Goal: Navigation & Orientation: Find specific page/section

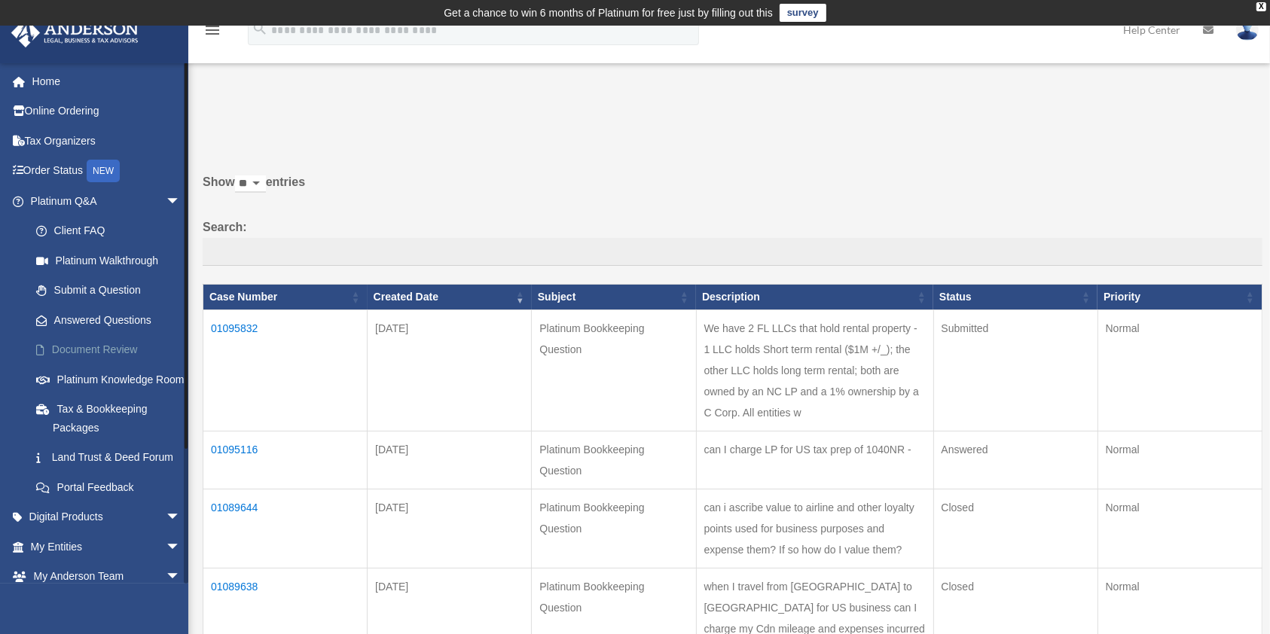
click at [102, 349] on link "Document Review" at bounding box center [112, 350] width 182 height 30
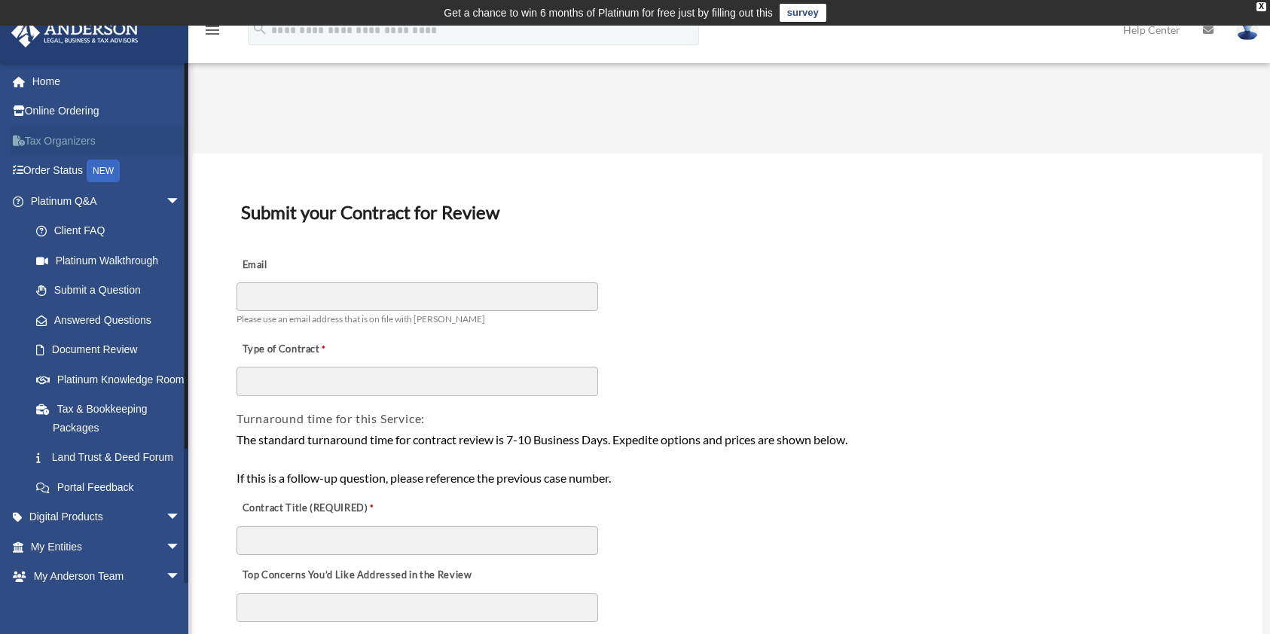
click at [74, 139] on link "Tax Organizers" at bounding box center [107, 141] width 193 height 30
click at [44, 140] on link "Tax Organizers" at bounding box center [107, 141] width 193 height 30
click at [139, 142] on link "Tax Organizers" at bounding box center [107, 141] width 193 height 30
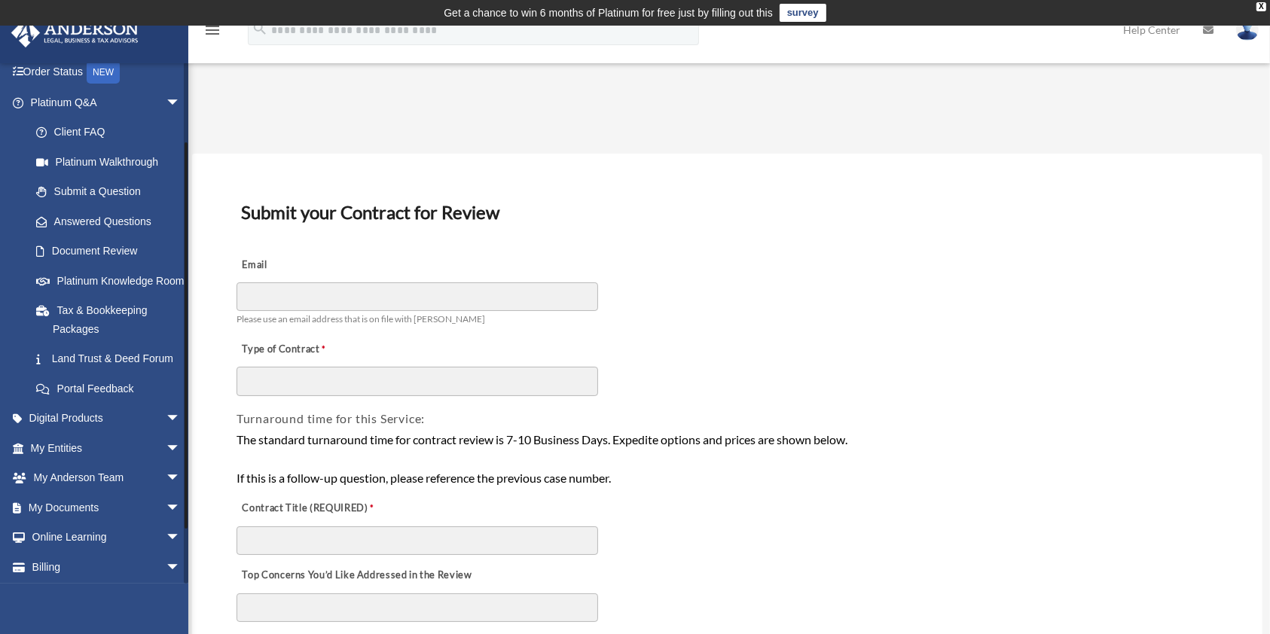
scroll to position [148, 0]
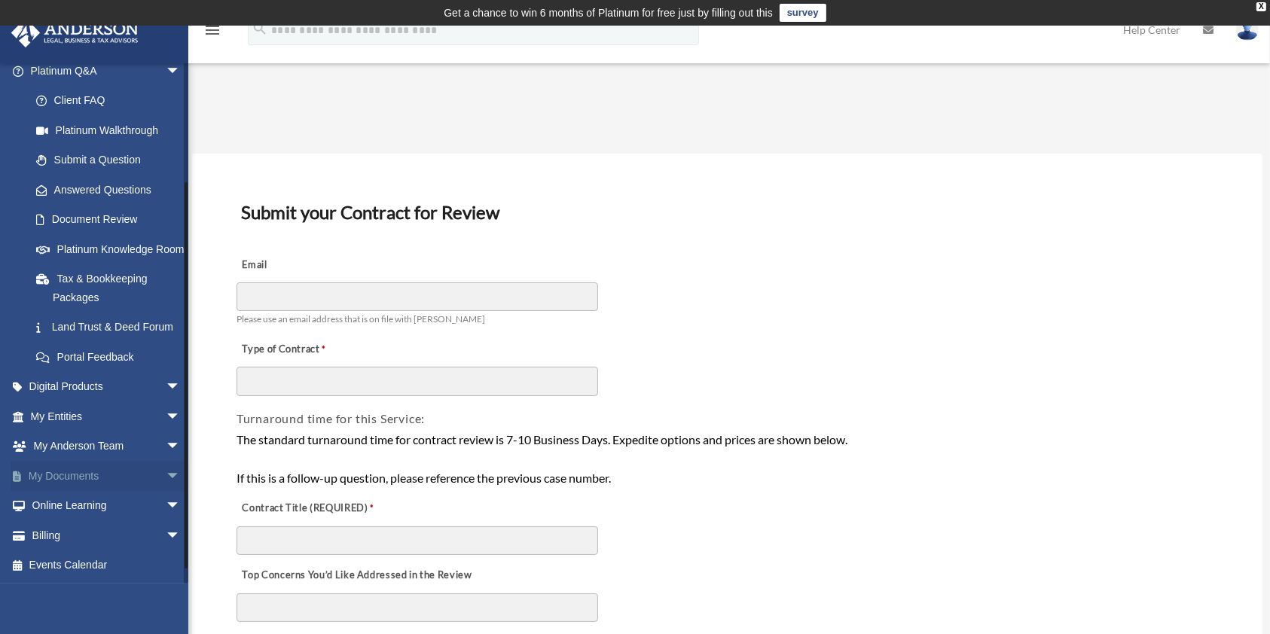
click at [166, 492] on span "arrow_drop_down" at bounding box center [181, 476] width 30 height 31
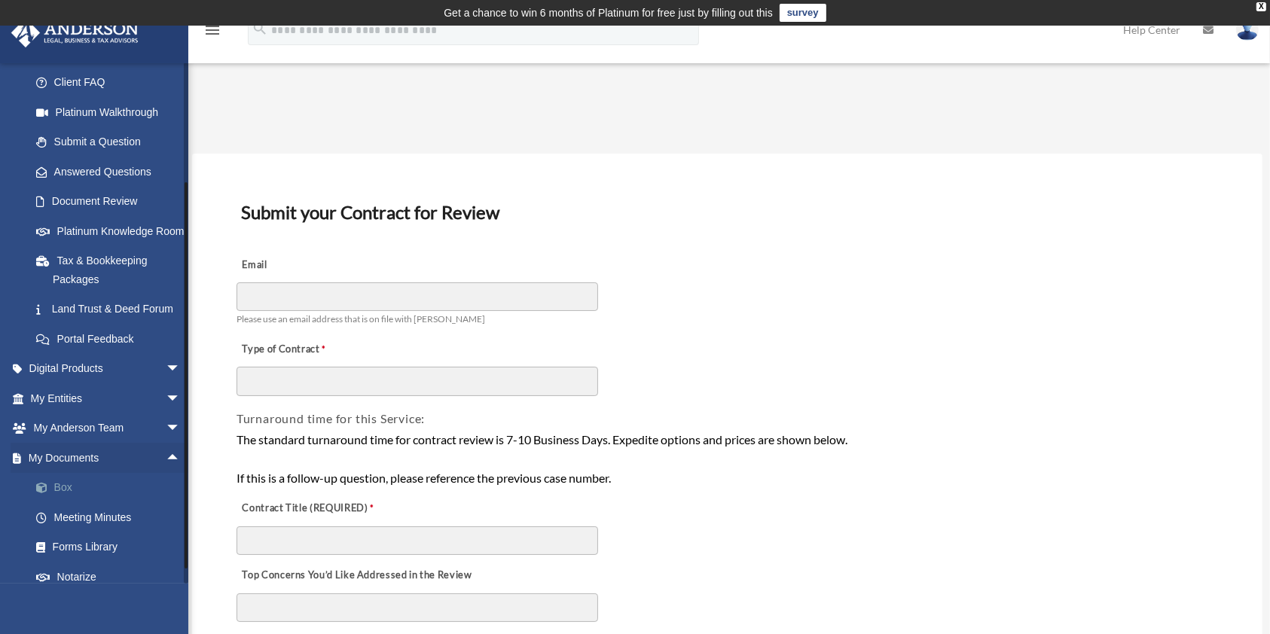
click at [54, 503] on link "Box" at bounding box center [112, 488] width 182 height 30
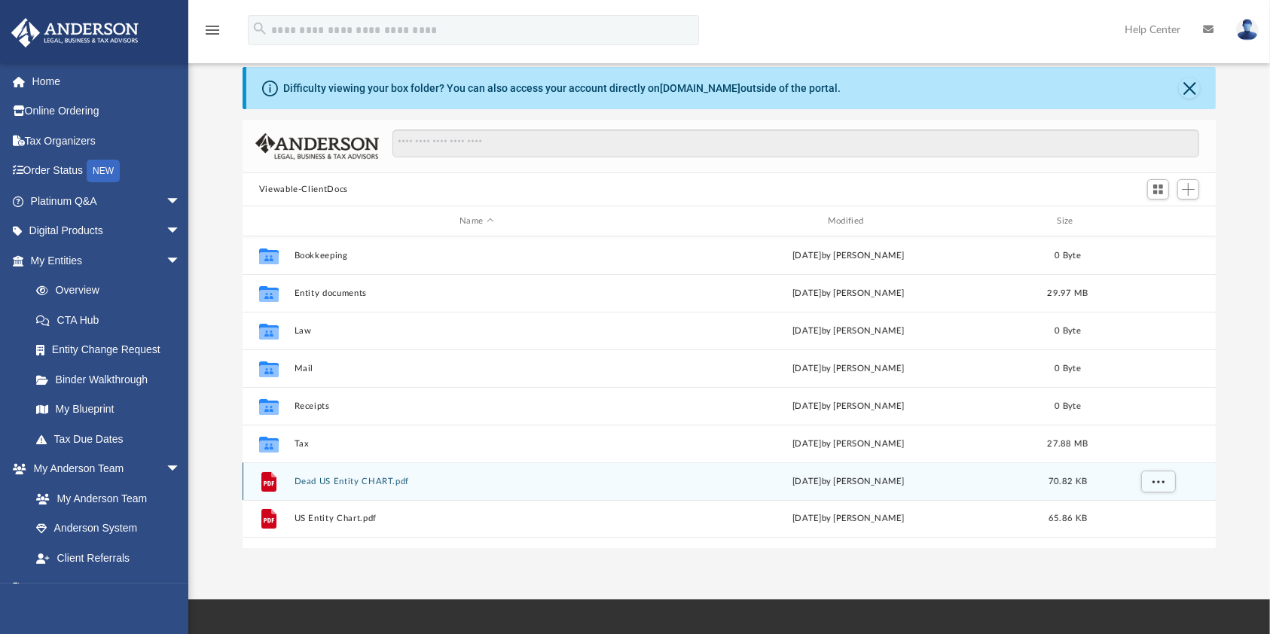
scroll to position [200, 0]
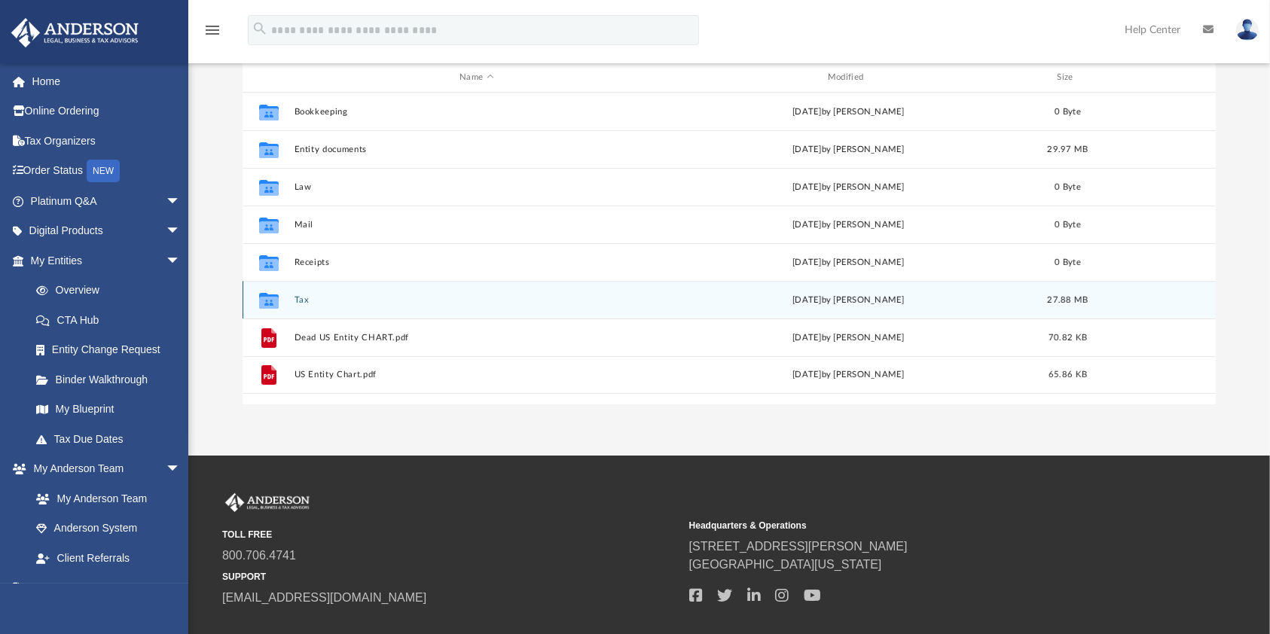
click at [287, 301] on div "Collaborated Folder" at bounding box center [269, 300] width 38 height 24
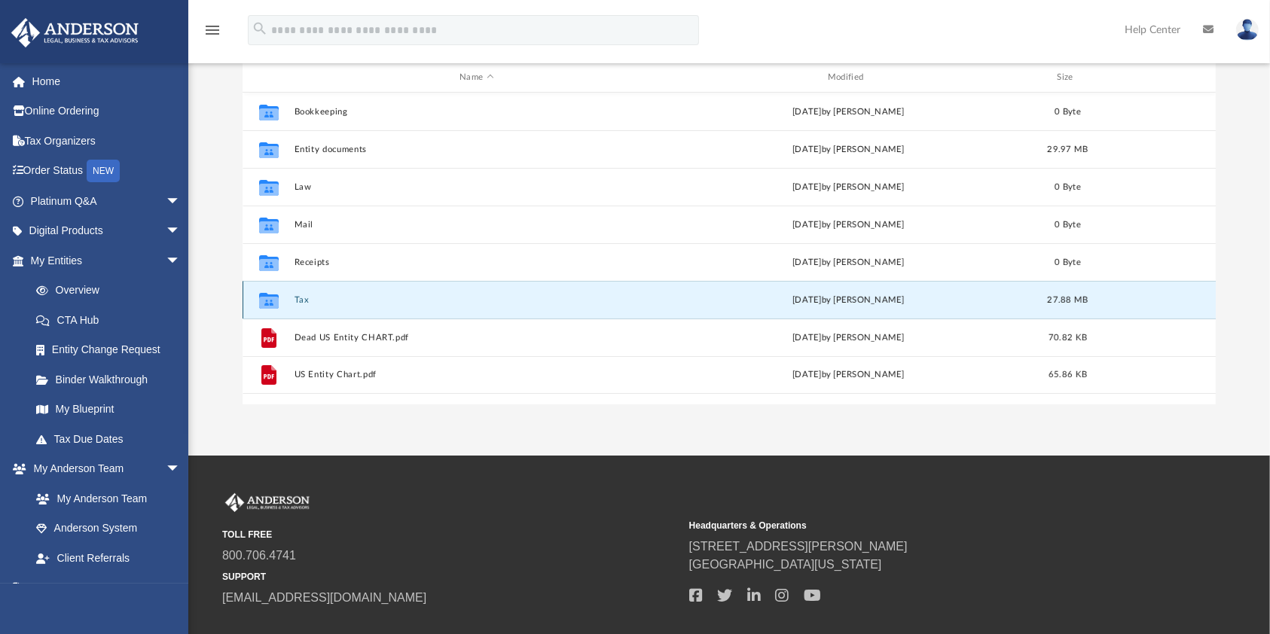
click at [287, 301] on div "Collaborated Folder" at bounding box center [269, 300] width 38 height 24
click at [279, 304] on icon "Collaborated Folder" at bounding box center [269, 300] width 24 height 24
click at [277, 303] on icon "grid" at bounding box center [269, 302] width 20 height 12
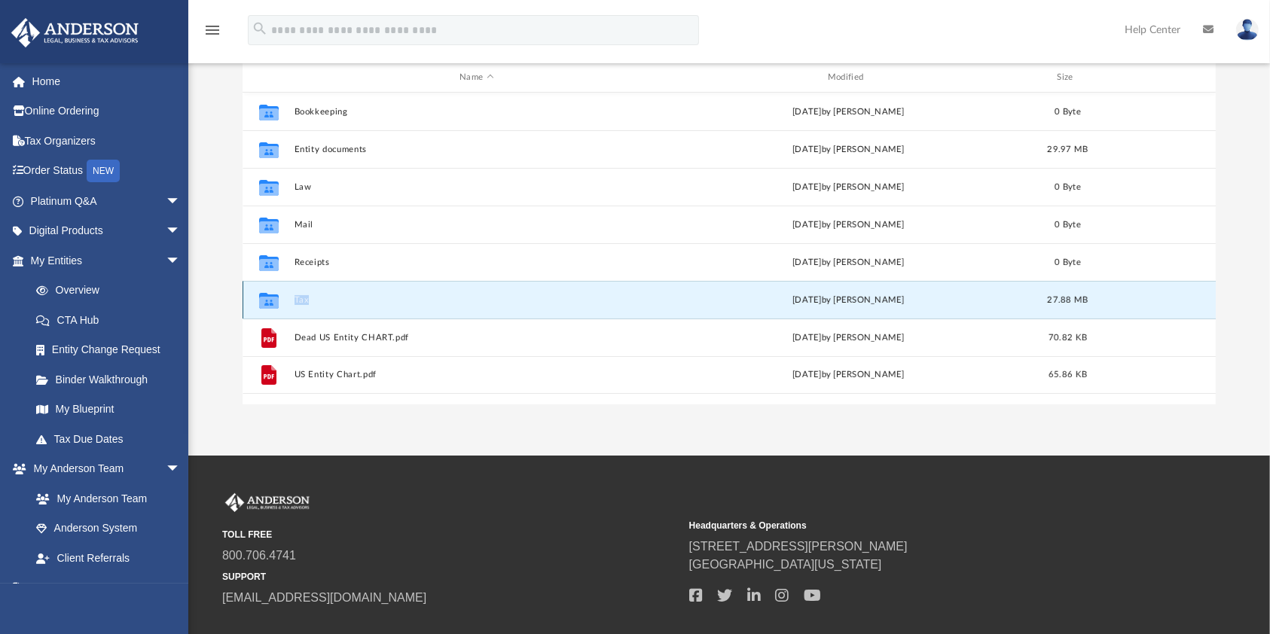
click at [277, 303] on icon "grid" at bounding box center [269, 302] width 20 height 12
click at [854, 295] on div "[DATE] by [PERSON_NAME]" at bounding box center [848, 301] width 365 height 14
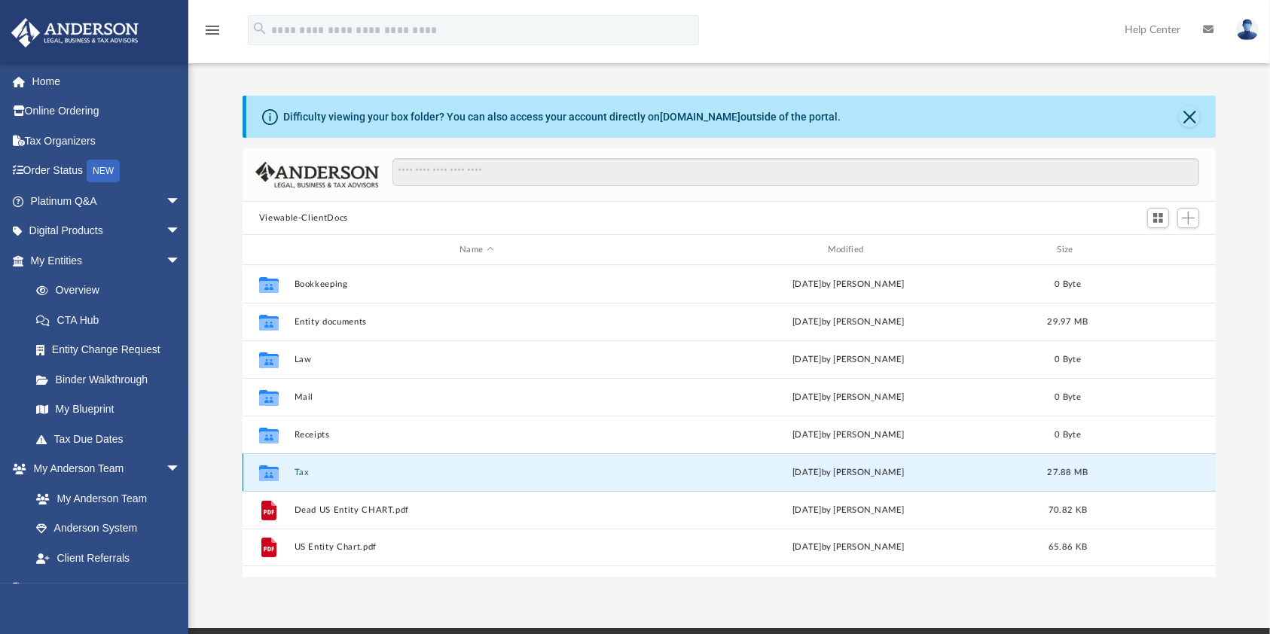
scroll to position [24, 0]
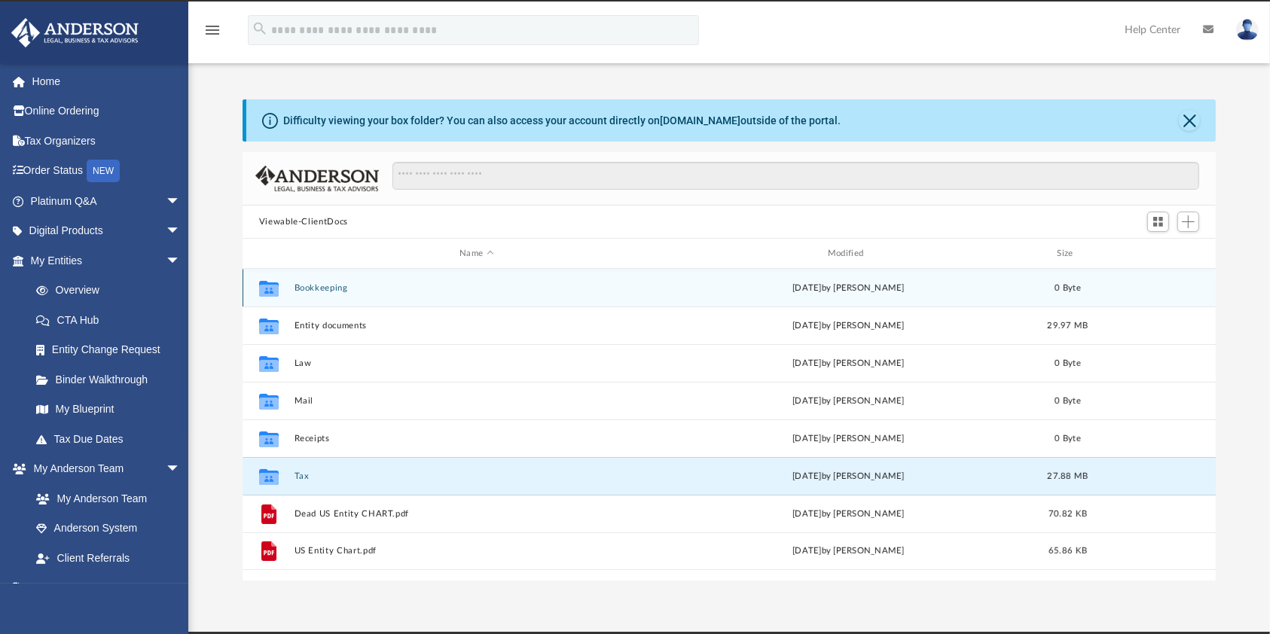
click at [341, 286] on button "Bookkeeping" at bounding box center [476, 288] width 365 height 10
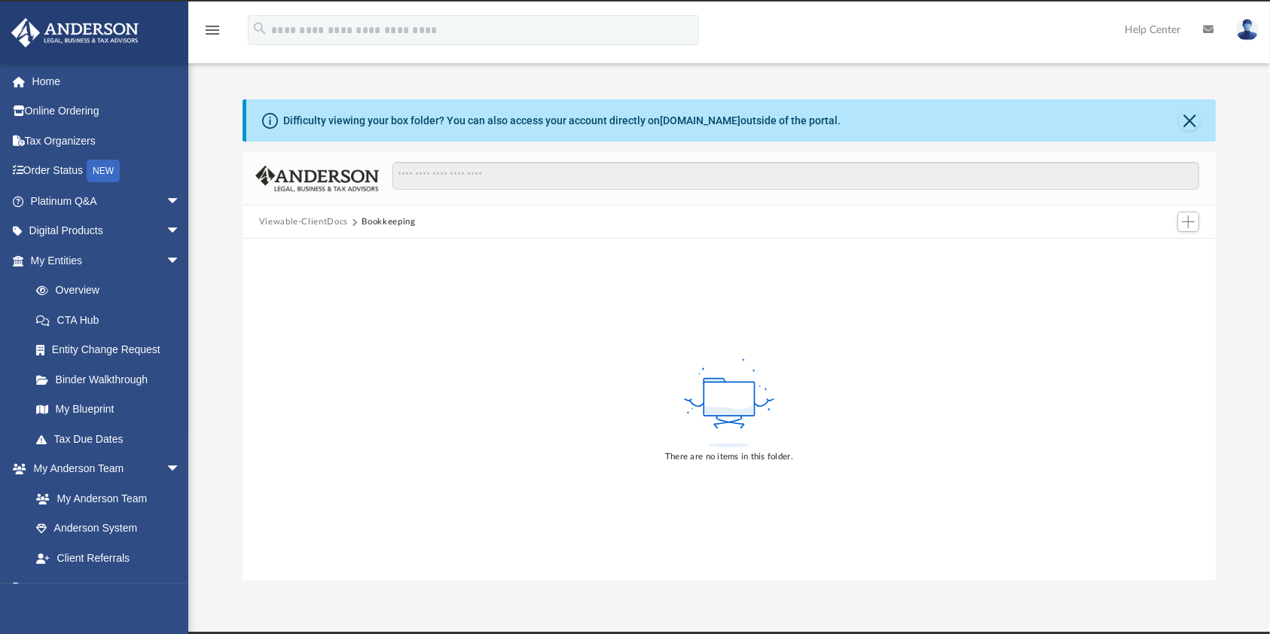
click at [319, 220] on button "Viewable-ClientDocs" at bounding box center [303, 222] width 89 height 14
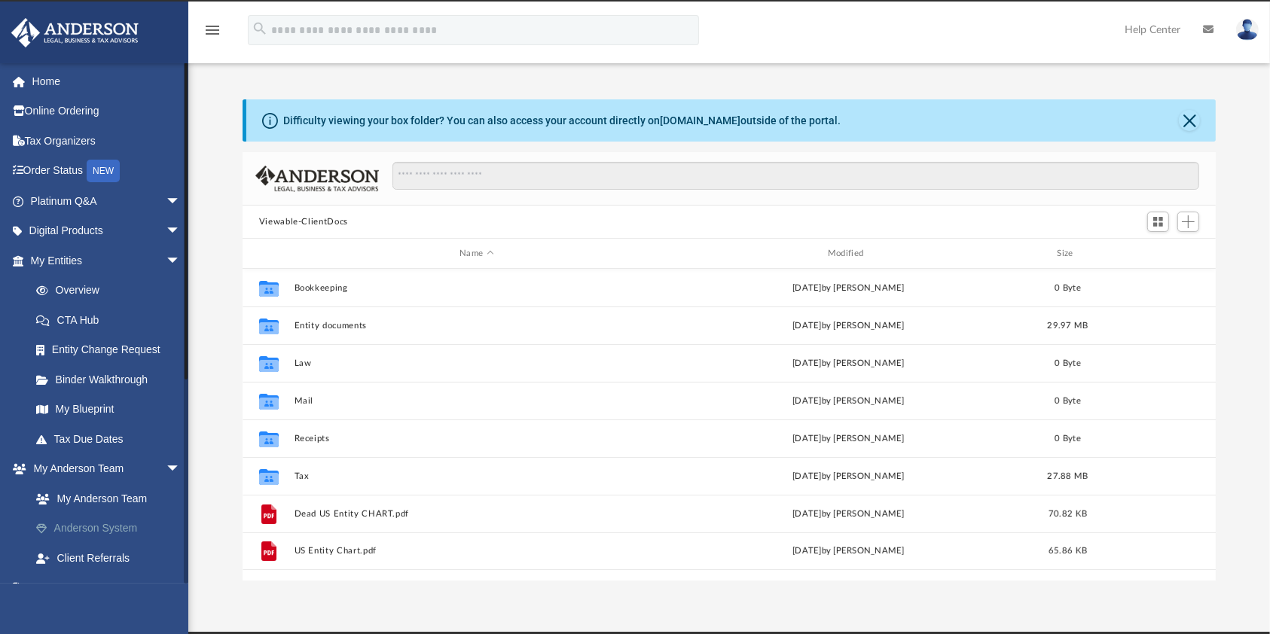
scroll to position [326, 958]
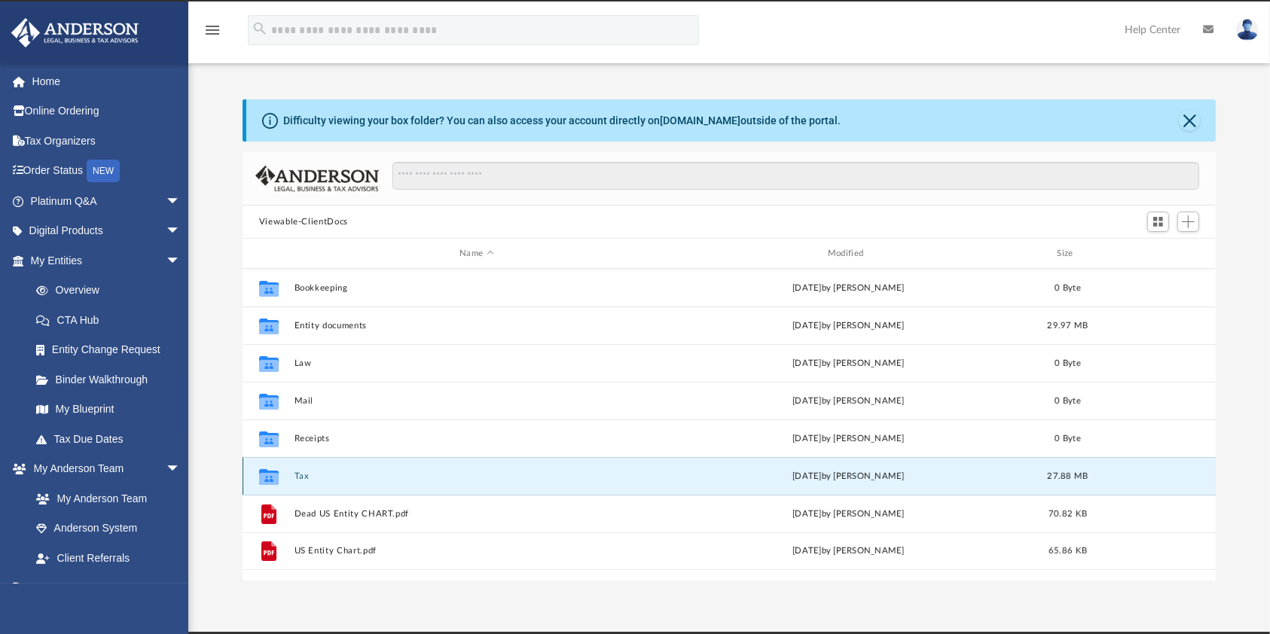
click at [297, 472] on button "Tax" at bounding box center [476, 477] width 365 height 10
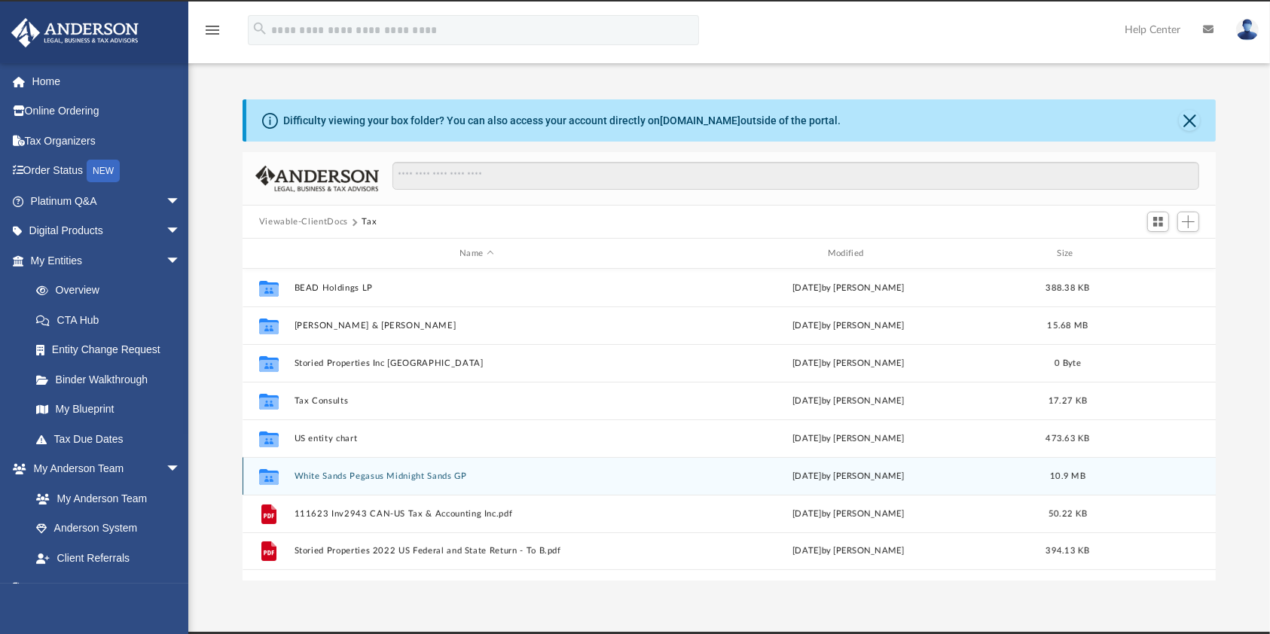
click at [371, 473] on button "White Sands Pegasus Midnight Sands GP" at bounding box center [476, 477] width 365 height 10
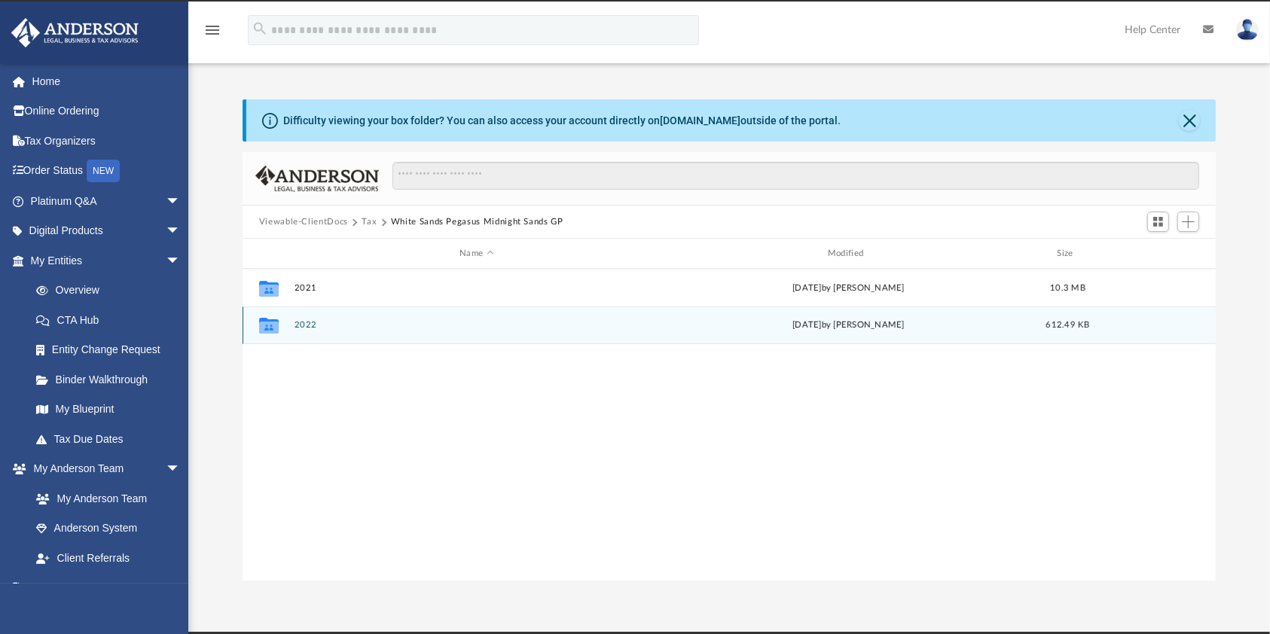
click at [315, 331] on div "Collaborated Folder 2022 [DATE] by [PERSON_NAME] 612.49 KB" at bounding box center [730, 326] width 974 height 38
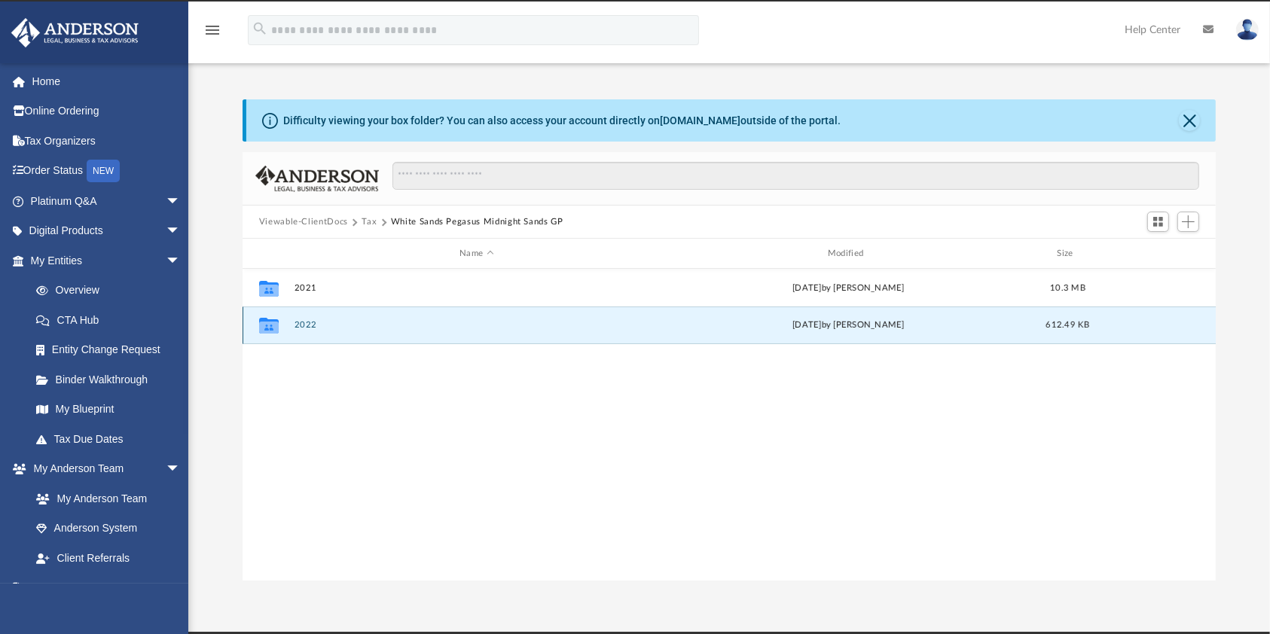
click at [315, 331] on div "Collaborated Folder 2022 [DATE] by [PERSON_NAME] 612.49 KB" at bounding box center [730, 326] width 974 height 38
click at [267, 328] on icon "grid" at bounding box center [269, 326] width 20 height 16
drag, startPoint x: 388, startPoint y: 405, endPoint x: 380, endPoint y: 401, distance: 8.8
click at [389, 405] on div "Collaborated Folder 2021 [DATE] by [PERSON_NAME] 10.3 MB Collaborated Folder 20…" at bounding box center [730, 425] width 974 height 312
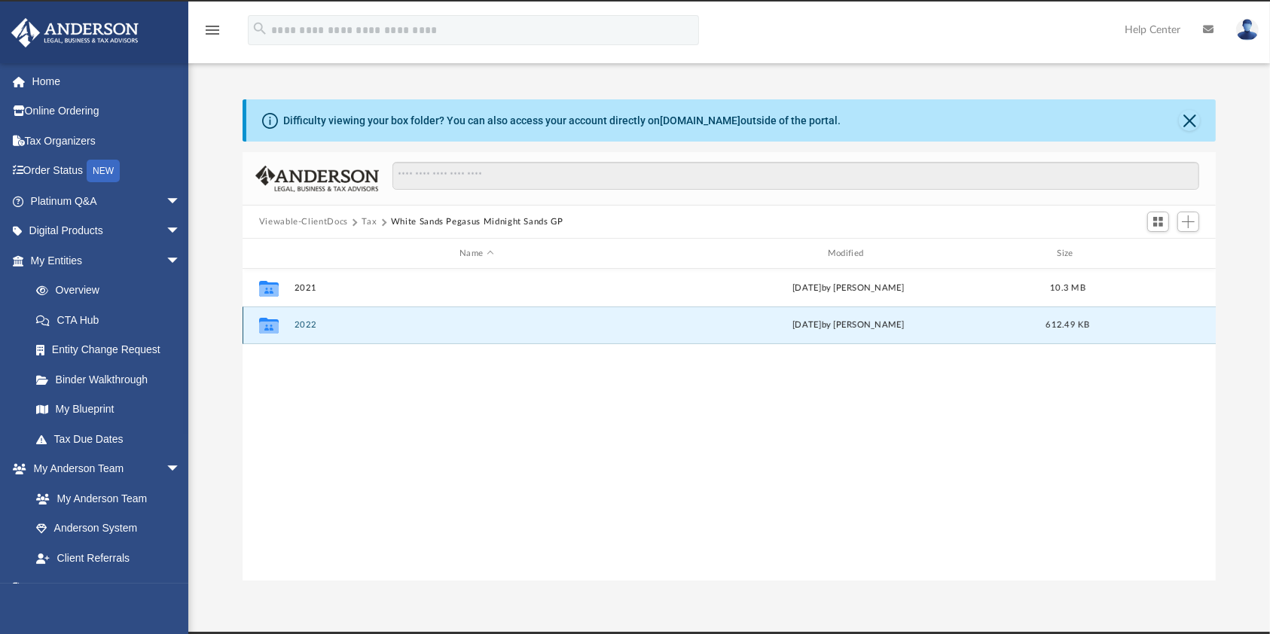
click at [307, 327] on button "2022" at bounding box center [476, 325] width 365 height 10
